Goal: Complete application form

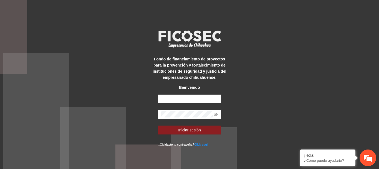
click at [194, 98] on input "text" at bounding box center [189, 98] width 63 height 9
type input "**********"
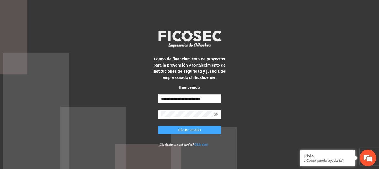
click at [195, 131] on span "Iniciar sesión" at bounding box center [189, 130] width 23 height 6
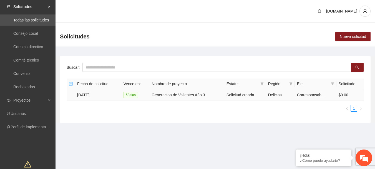
click at [192, 94] on td "Generacion de Valientes Año 3" at bounding box center [186, 94] width 75 height 11
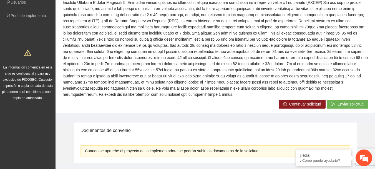
scroll to position [120, 0]
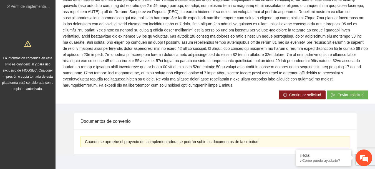
click at [302, 92] on span "Continuar solicitud" at bounding box center [305, 95] width 32 height 6
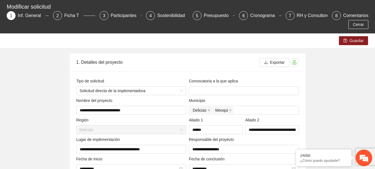
scroll to position [83, 0]
